Goal: Find contact information: Find contact information

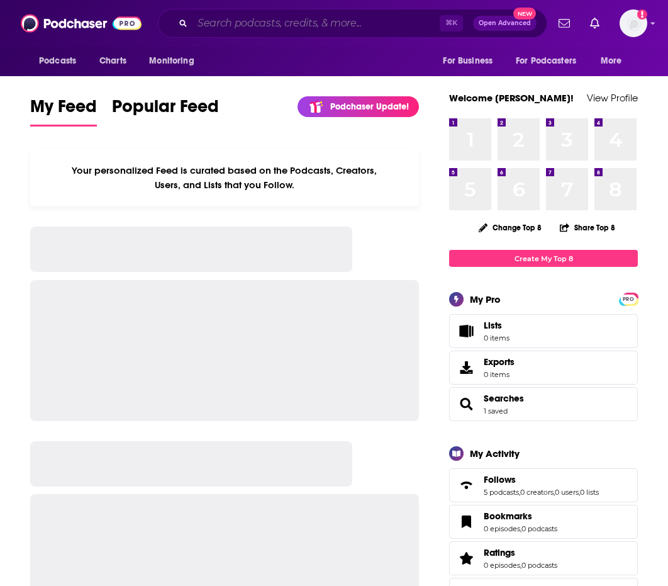
click at [265, 30] on input "Search podcasts, credits, & more..." at bounding box center [316, 23] width 247 height 20
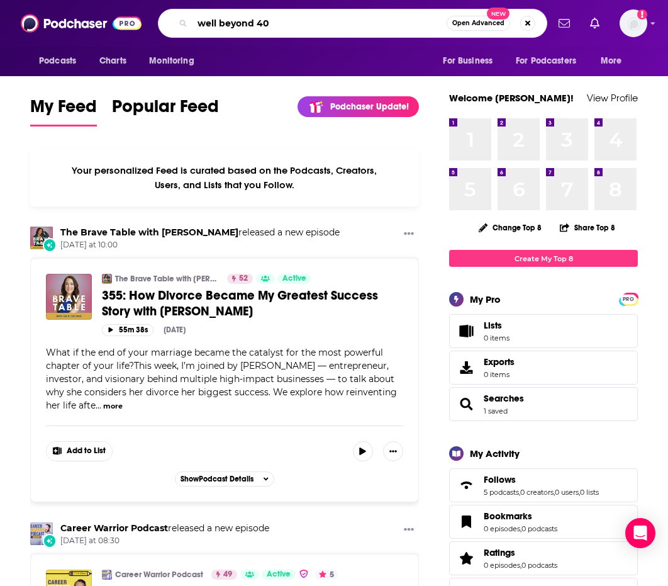
type input "well beyond 40"
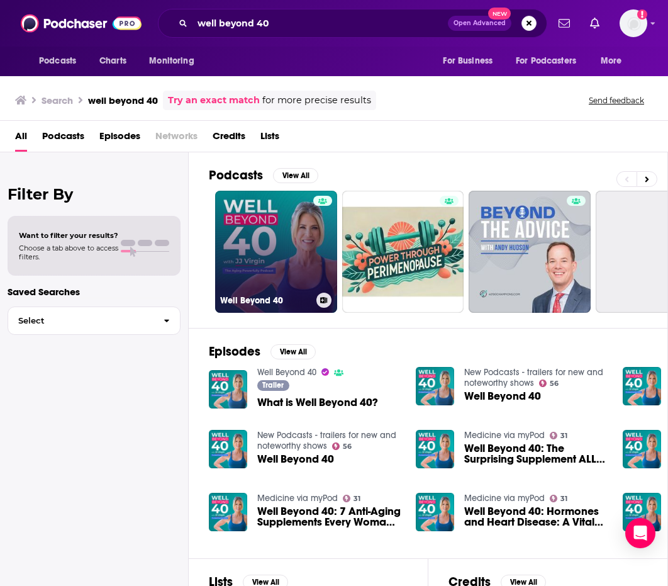
click at [310, 240] on link "Well Beyond 40" at bounding box center [276, 252] width 122 height 122
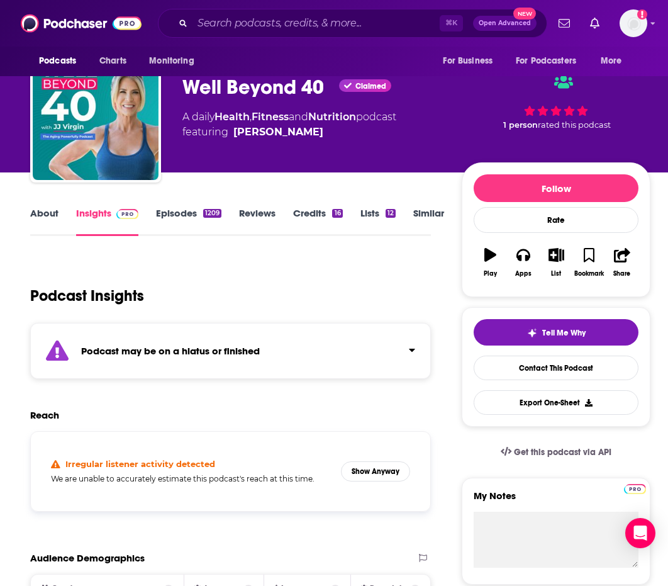
scroll to position [77, 0]
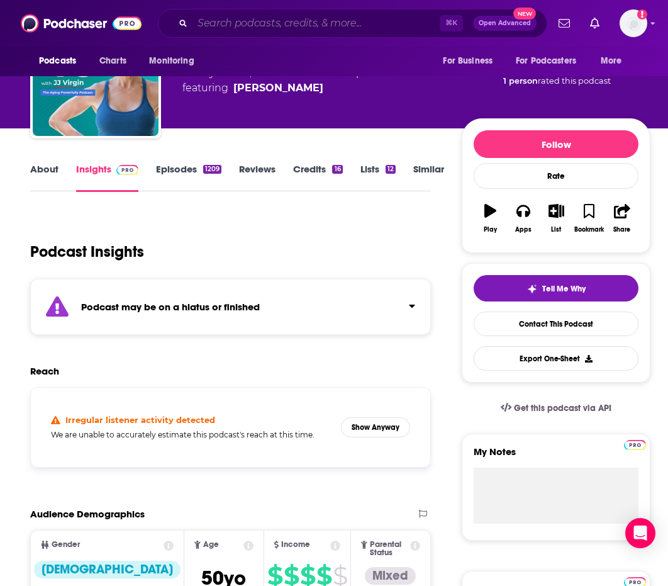
click at [333, 17] on input "Search podcasts, credits, & more..." at bounding box center [316, 23] width 247 height 20
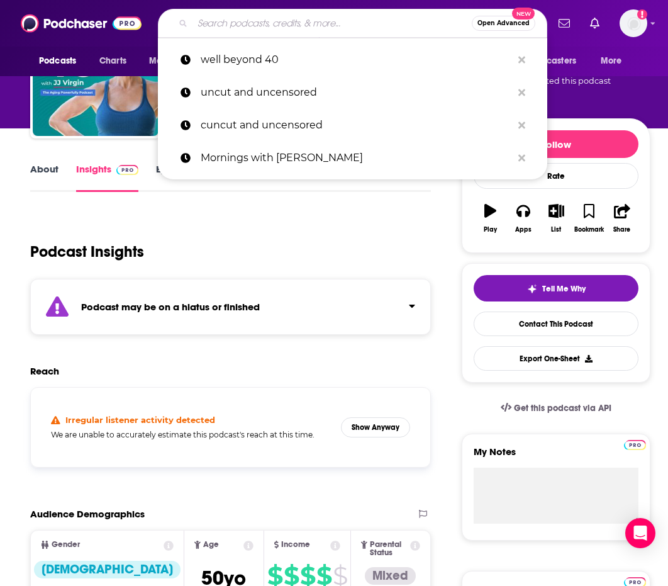
paste input "Over 50 & Flourishing with [PERSON_NAME]"
type input "Over 50 & Flourishing with [PERSON_NAME]"
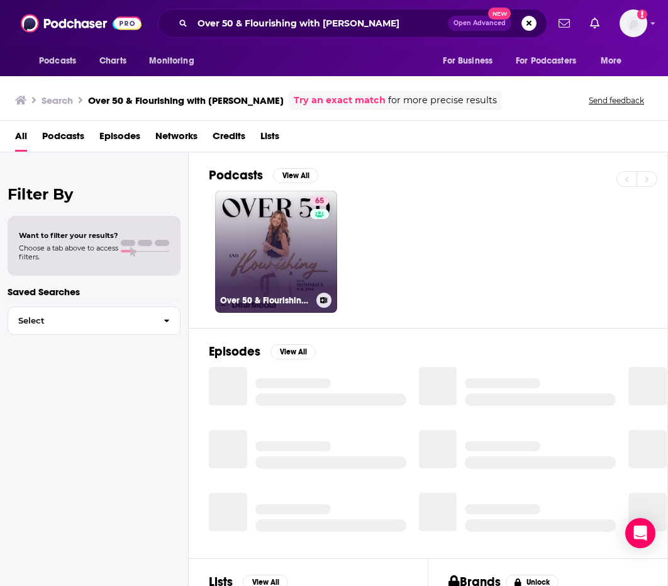
click at [281, 214] on link "65 Over 50 & Flourishing with [PERSON_NAME]" at bounding box center [276, 252] width 122 height 122
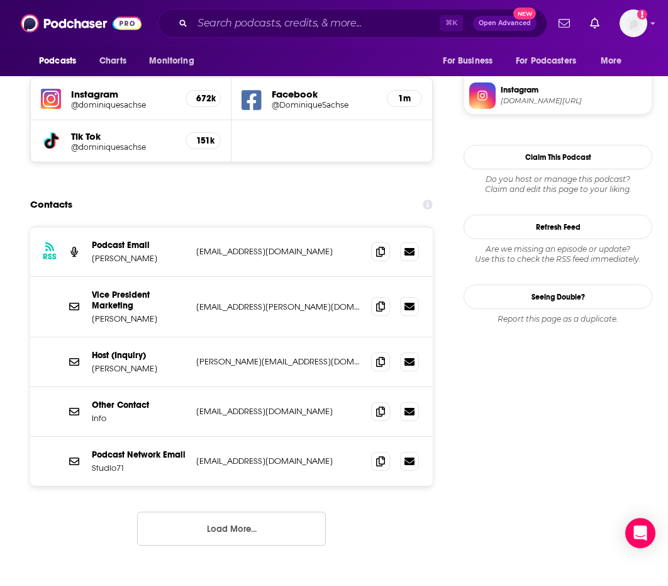
scroll to position [1137, 4]
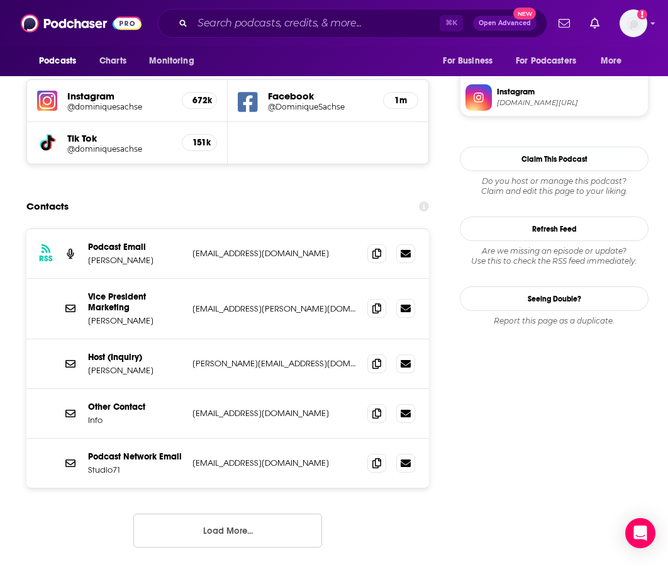
drag, startPoint x: 317, startPoint y: 177, endPoint x: 181, endPoint y: 179, distance: 135.9
click at [0, 0] on div "Podcast Email [PERSON_NAME] [EMAIL_ADDRESS][DOMAIN_NAME] [EMAIL_ADDRESS][DOMAIN…" at bounding box center [0, 0] width 0 height 0
copy div "[EMAIL_ADDRESS][DOMAIN_NAME]"
click at [290, 25] on input "Search podcasts, credits, & more..." at bounding box center [316, 23] width 247 height 20
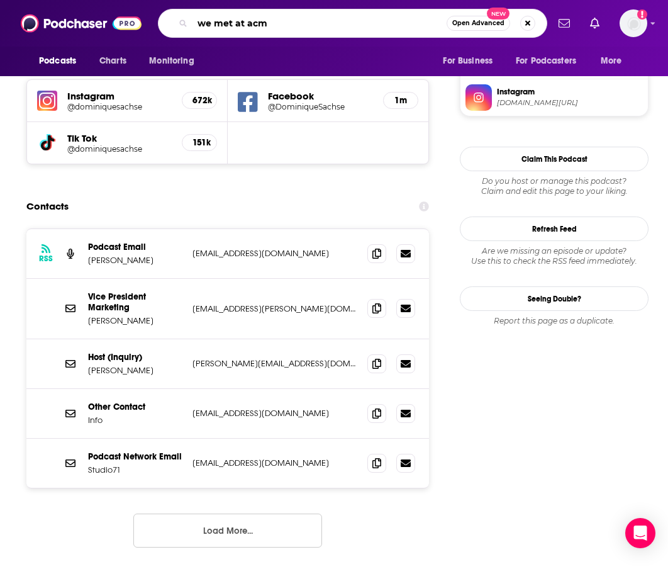
type input "we met at acme"
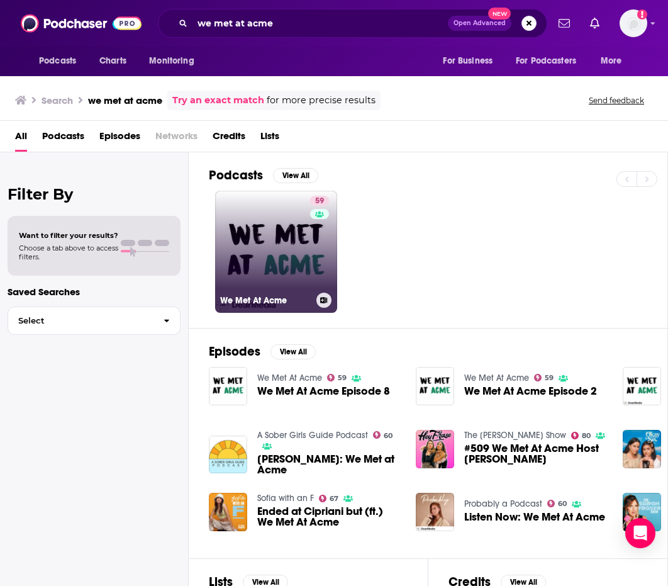
click at [286, 254] on link "59 We Met At Acme" at bounding box center [276, 252] width 122 height 122
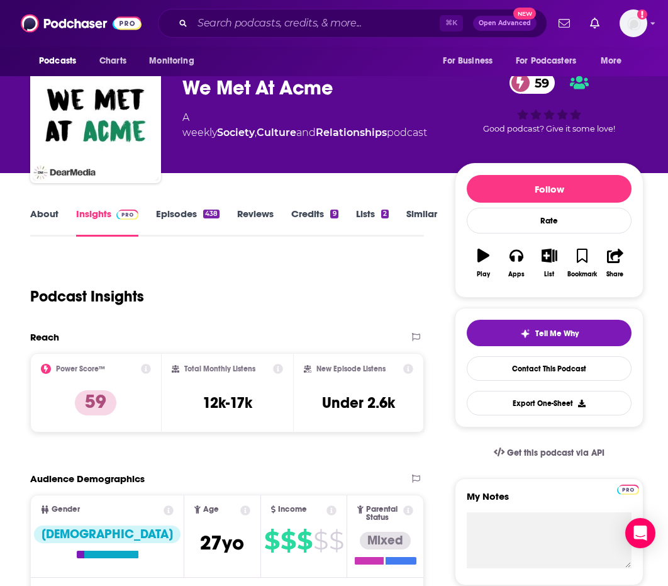
scroll to position [37, 0]
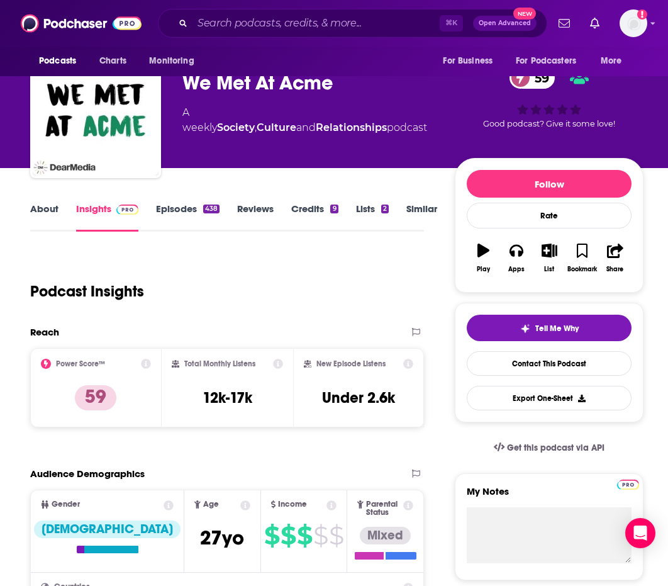
click at [53, 211] on link "About" at bounding box center [44, 217] width 28 height 29
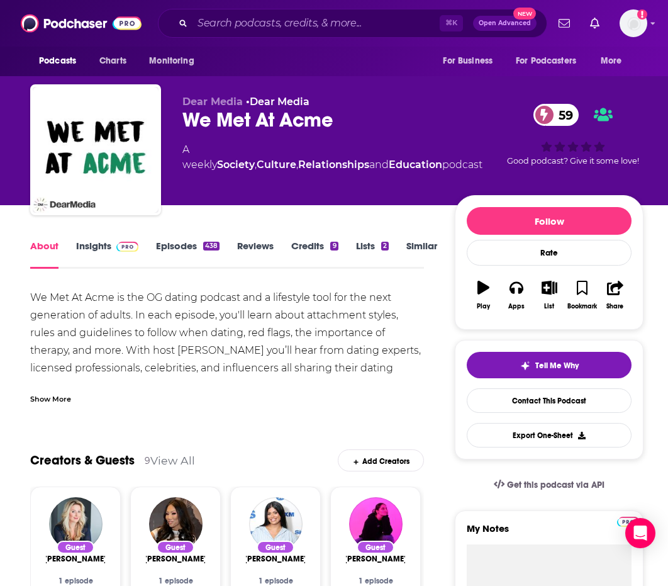
click at [60, 398] on div "Show More" at bounding box center [50, 398] width 41 height 12
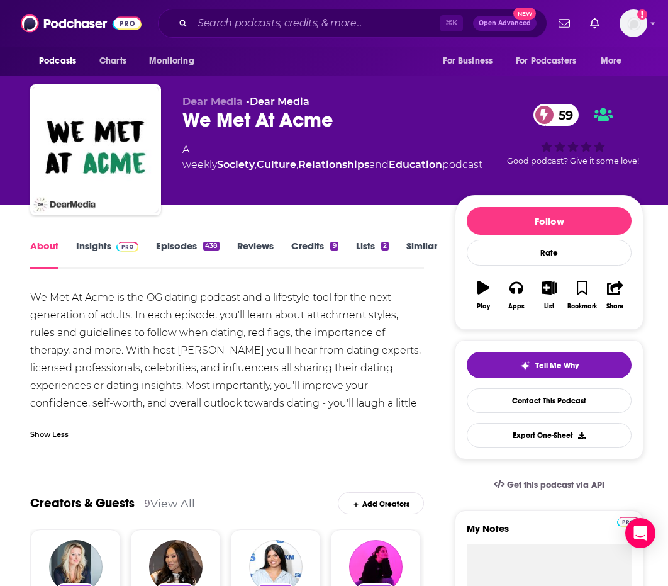
drag, startPoint x: 123, startPoint y: 294, endPoint x: 450, endPoint y: 410, distance: 347.0
click at [424, 410] on div "We Met At Acme is the OG dating podcast and a lifestyle tool for the next gener…" at bounding box center [227, 359] width 394 height 141
copy div "is the OG dating podcast and a lifestyle tool for the next generation of adults…"
click at [94, 244] on link "Insights" at bounding box center [107, 254] width 62 height 29
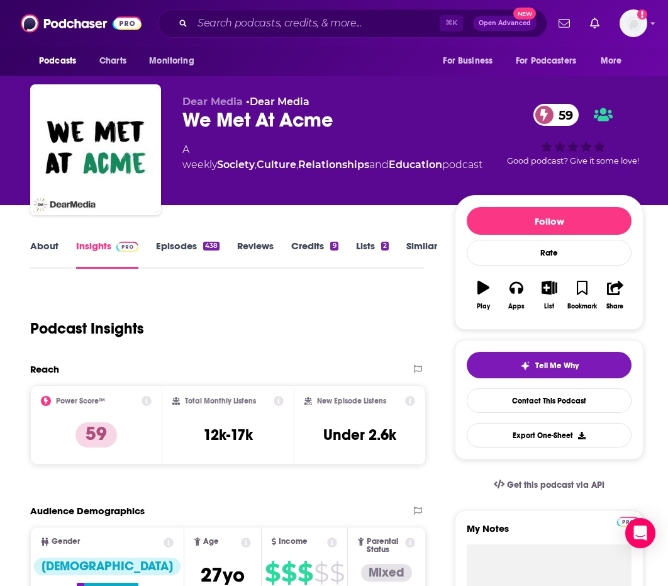
scroll to position [23, 0]
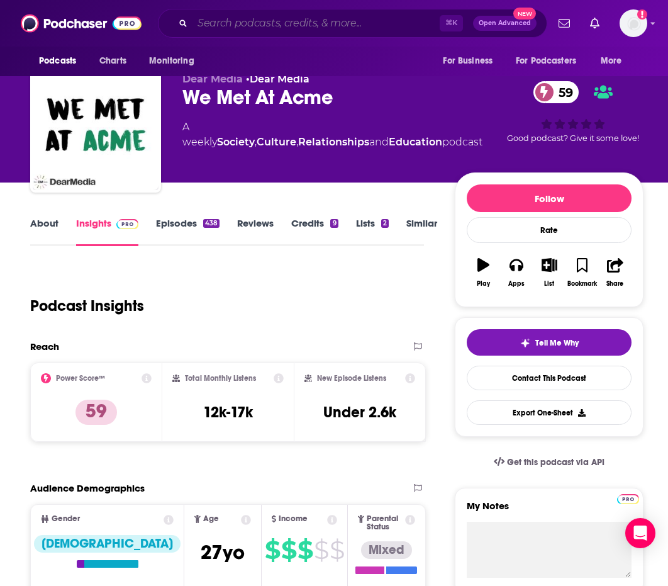
click at [254, 25] on input "Search podcasts, credits, & more..." at bounding box center [316, 23] width 247 height 20
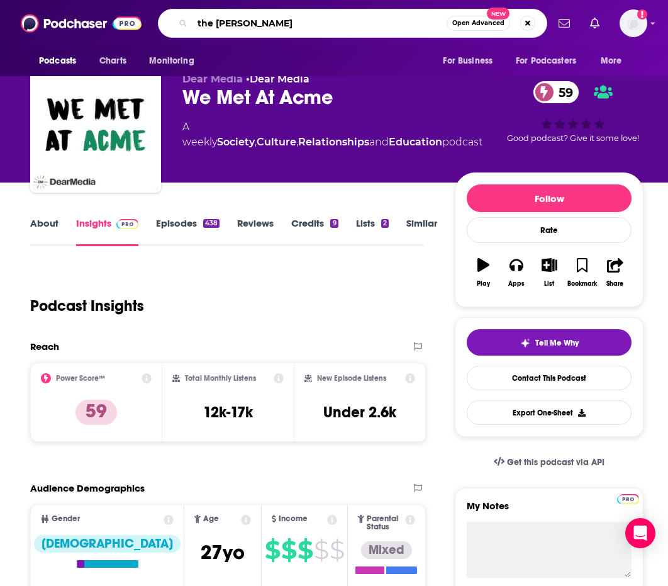
type input "the freemans"
